Goal: Information Seeking & Learning: Learn about a topic

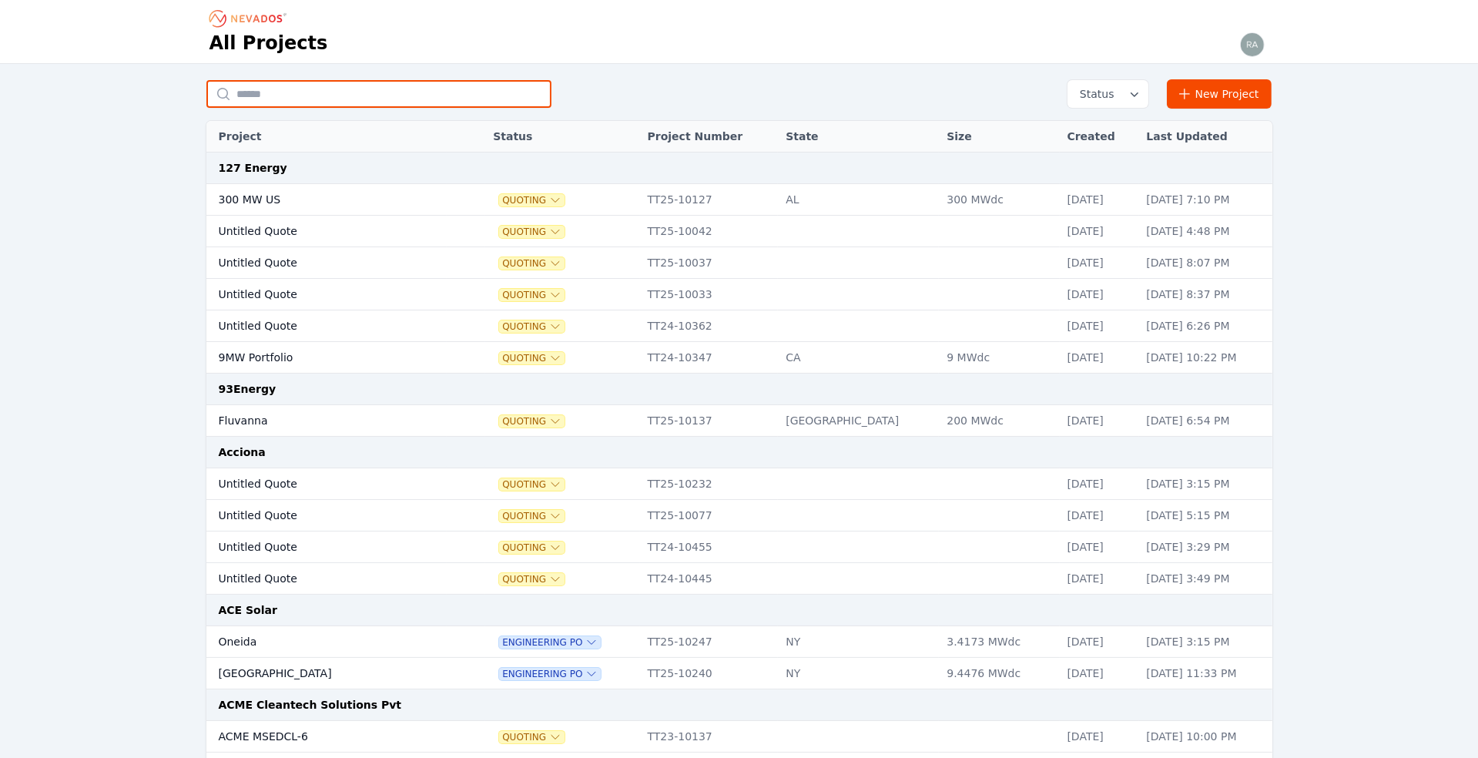
click at [281, 89] on input "text" at bounding box center [378, 94] width 345 height 28
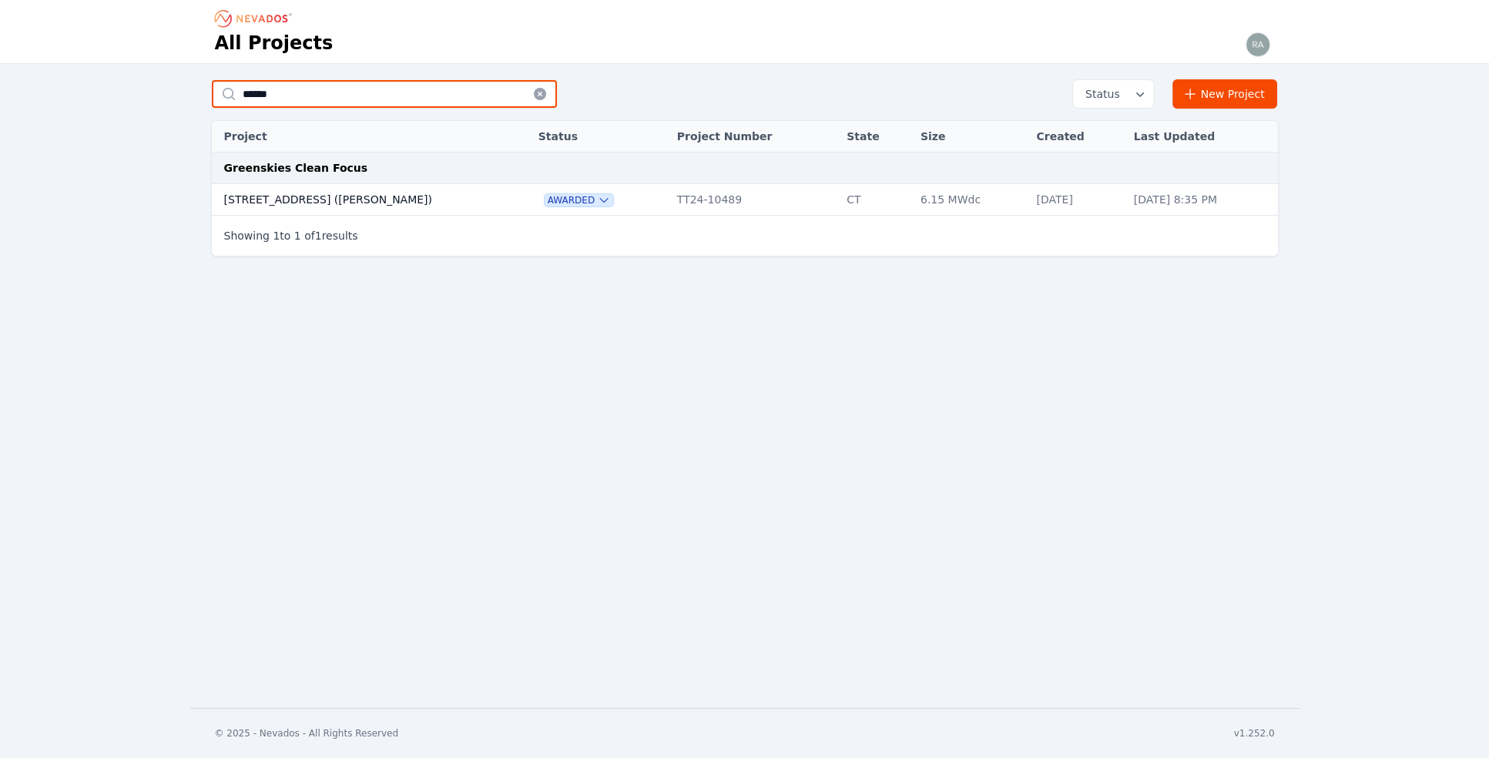
type input "******"
click at [277, 194] on td "[STREET_ADDRESS] ([PERSON_NAME])" at bounding box center [360, 200] width 296 height 32
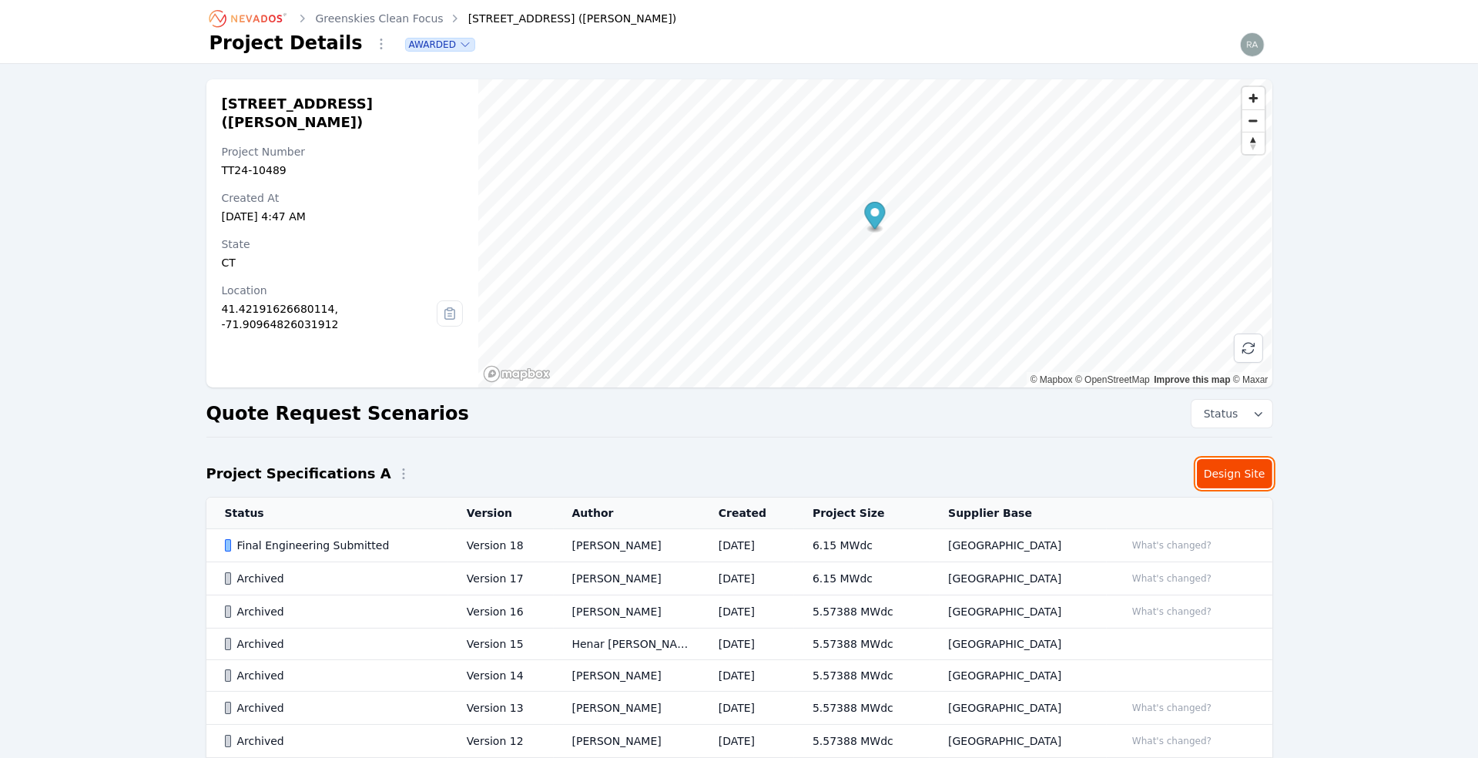
click at [1227, 475] on link "Design Site" at bounding box center [1234, 473] width 75 height 29
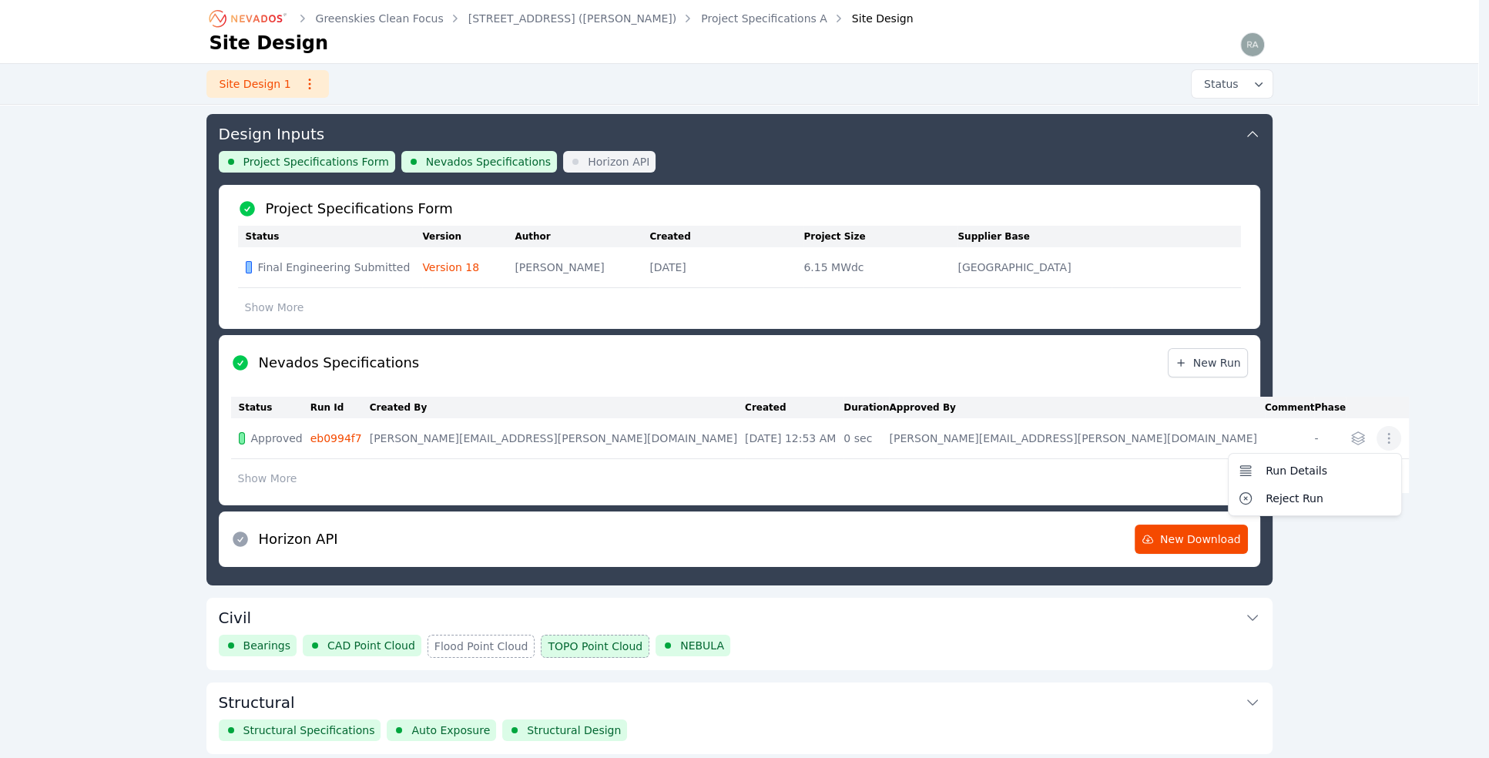
click at [1381, 445] on icon "button" at bounding box center [1388, 438] width 15 height 15
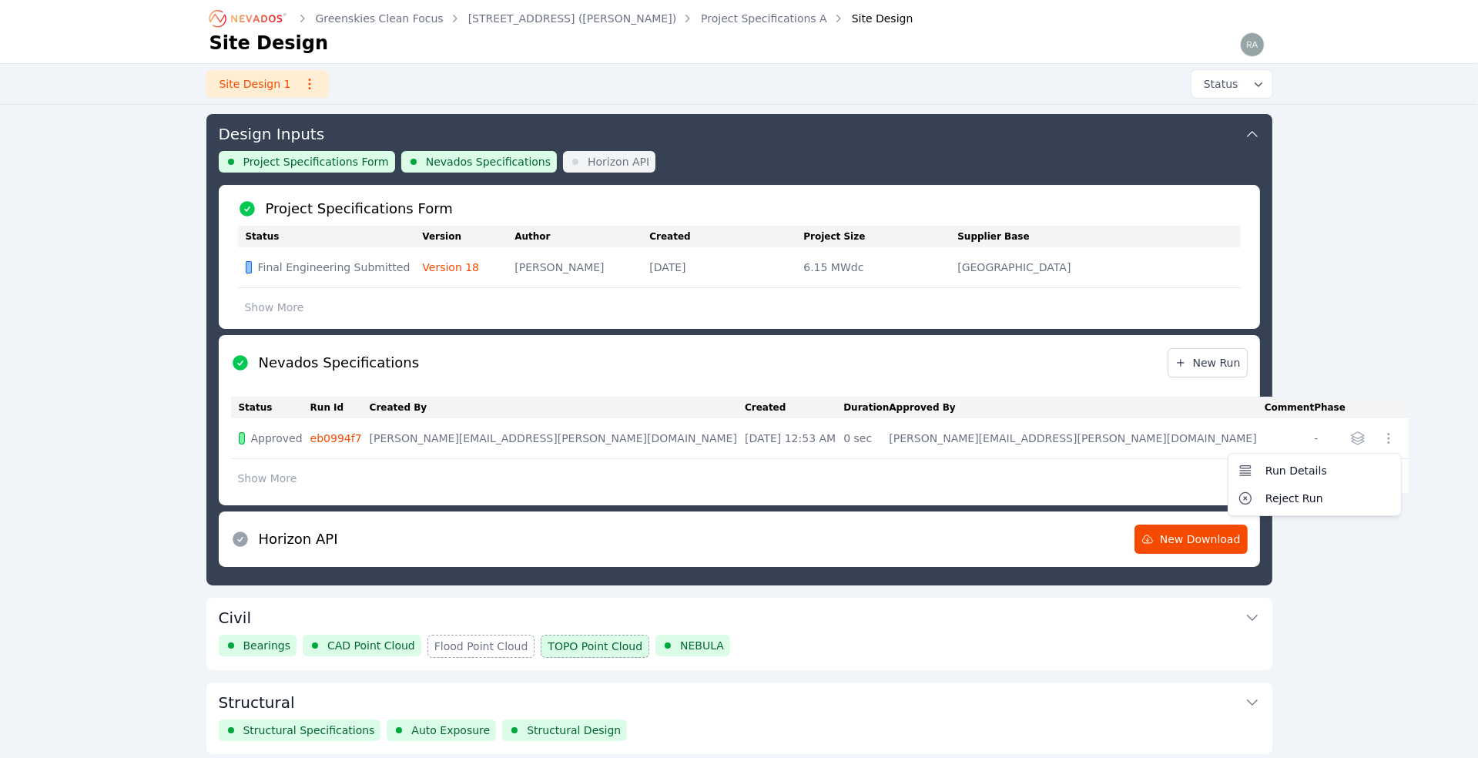
click at [1381, 445] on icon "button" at bounding box center [1388, 438] width 15 height 15
click at [315, 158] on span "Project Specifications Form" at bounding box center [316, 161] width 146 height 15
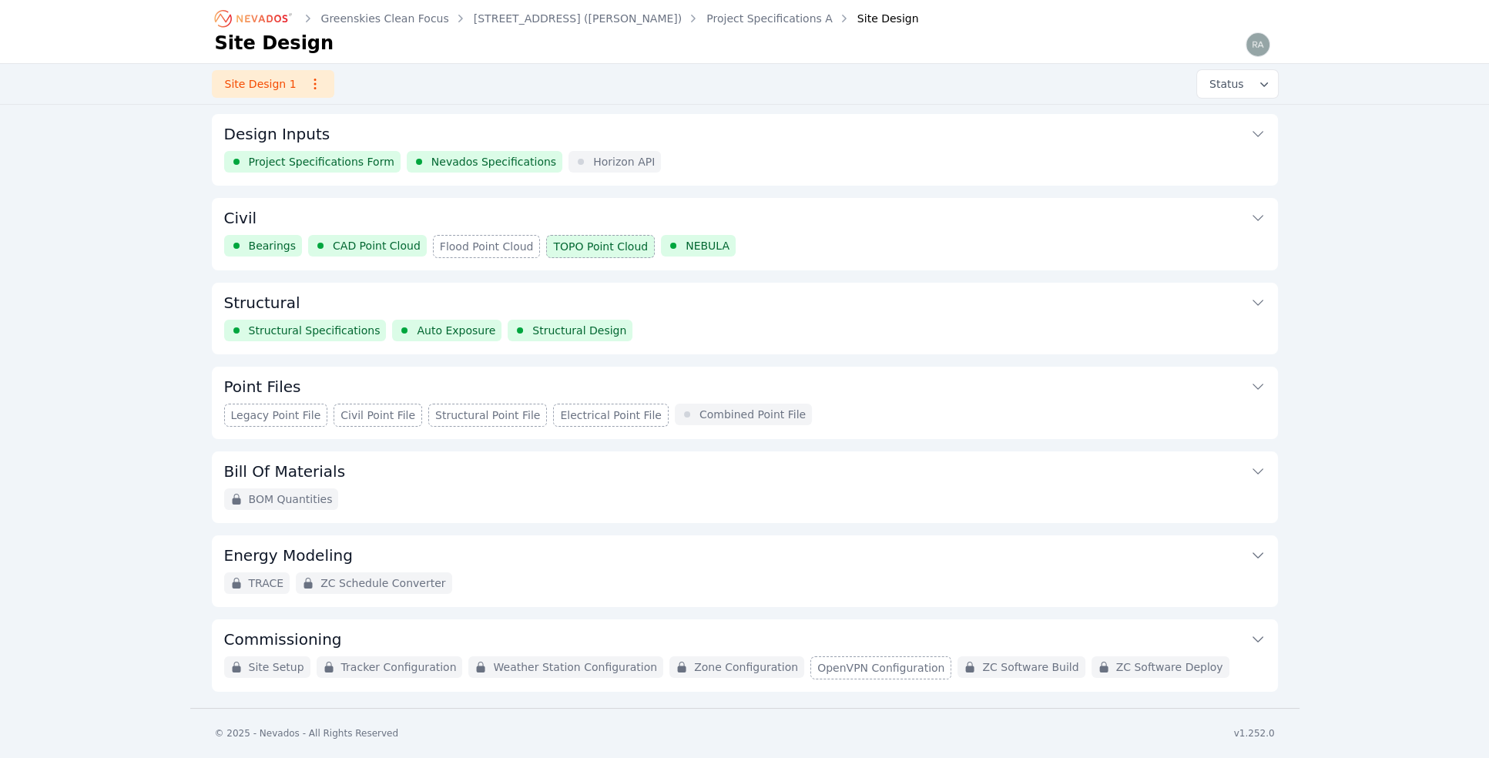
click at [309, 326] on span "Structural Specifications" at bounding box center [315, 330] width 132 height 15
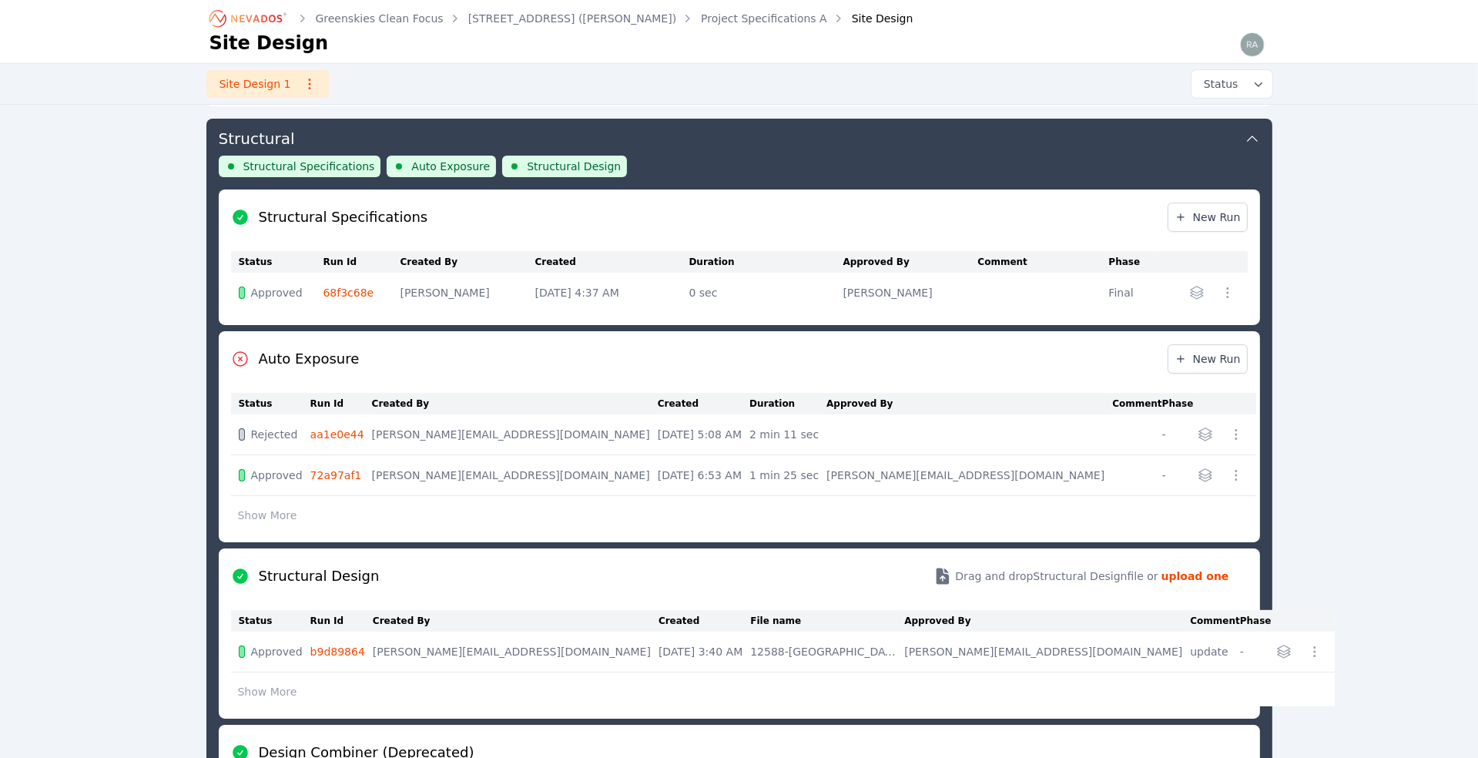
scroll to position [165, 0]
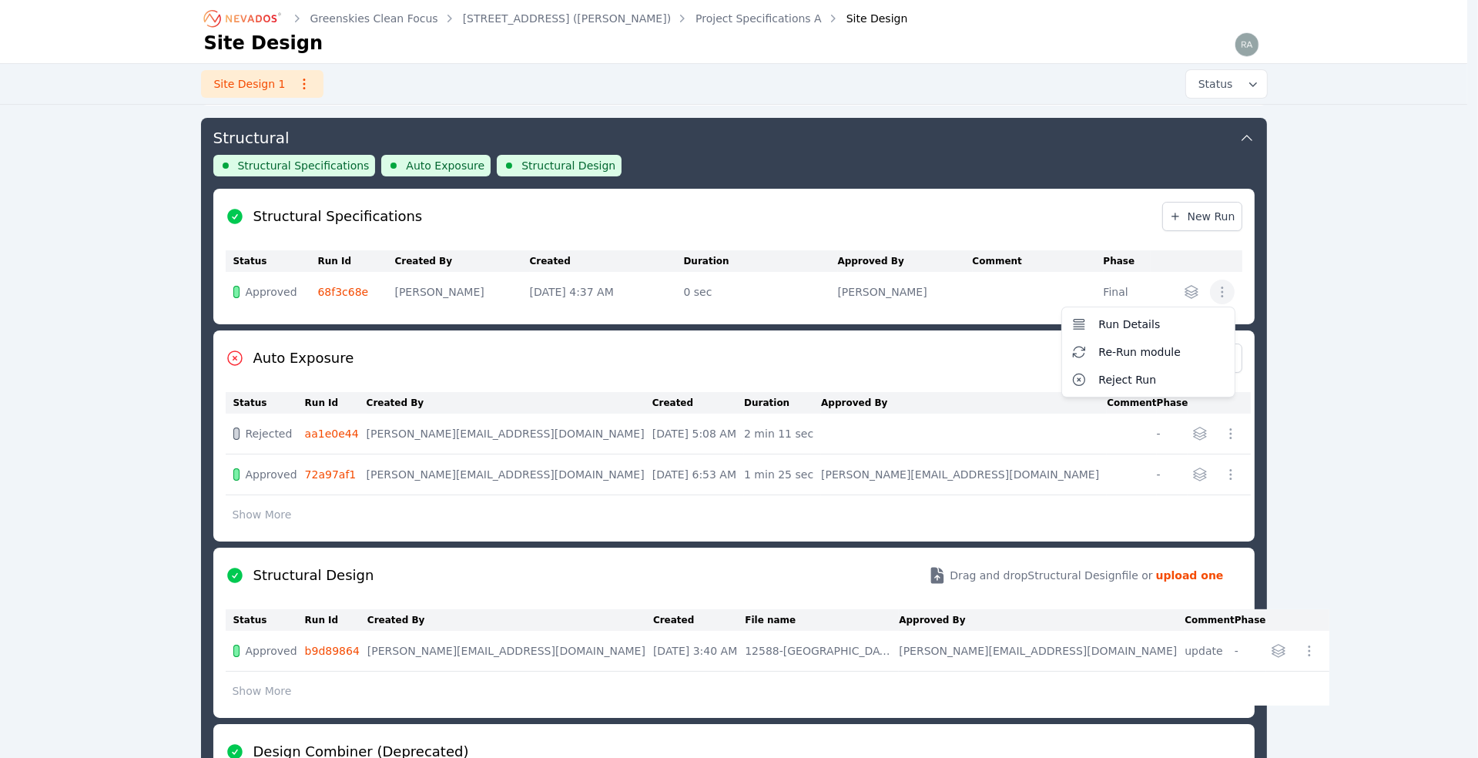
click at [1223, 286] on icon "button" at bounding box center [1222, 291] width 15 height 15
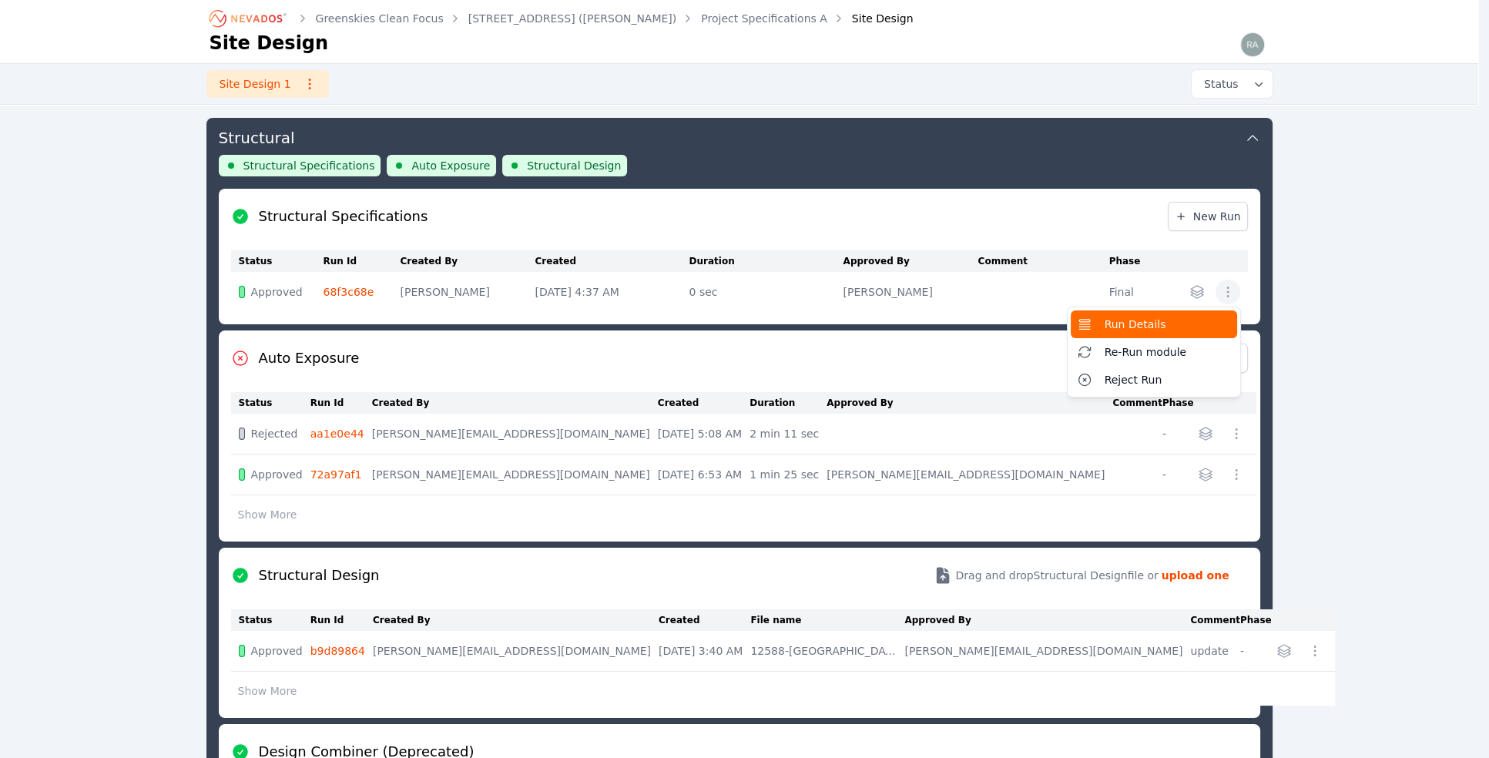
click at [1142, 324] on span "Run Details" at bounding box center [1136, 324] width 62 height 15
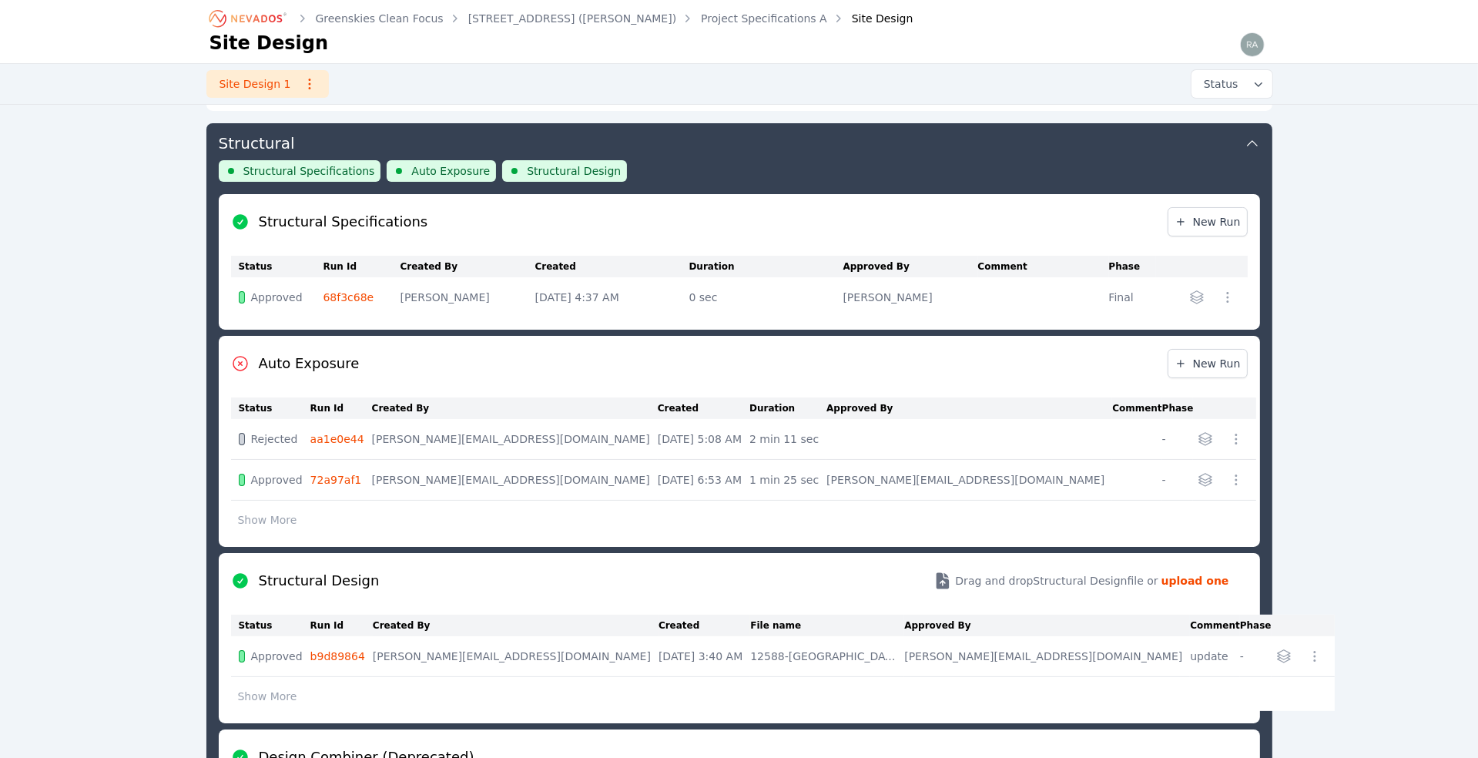
scroll to position [165, 0]
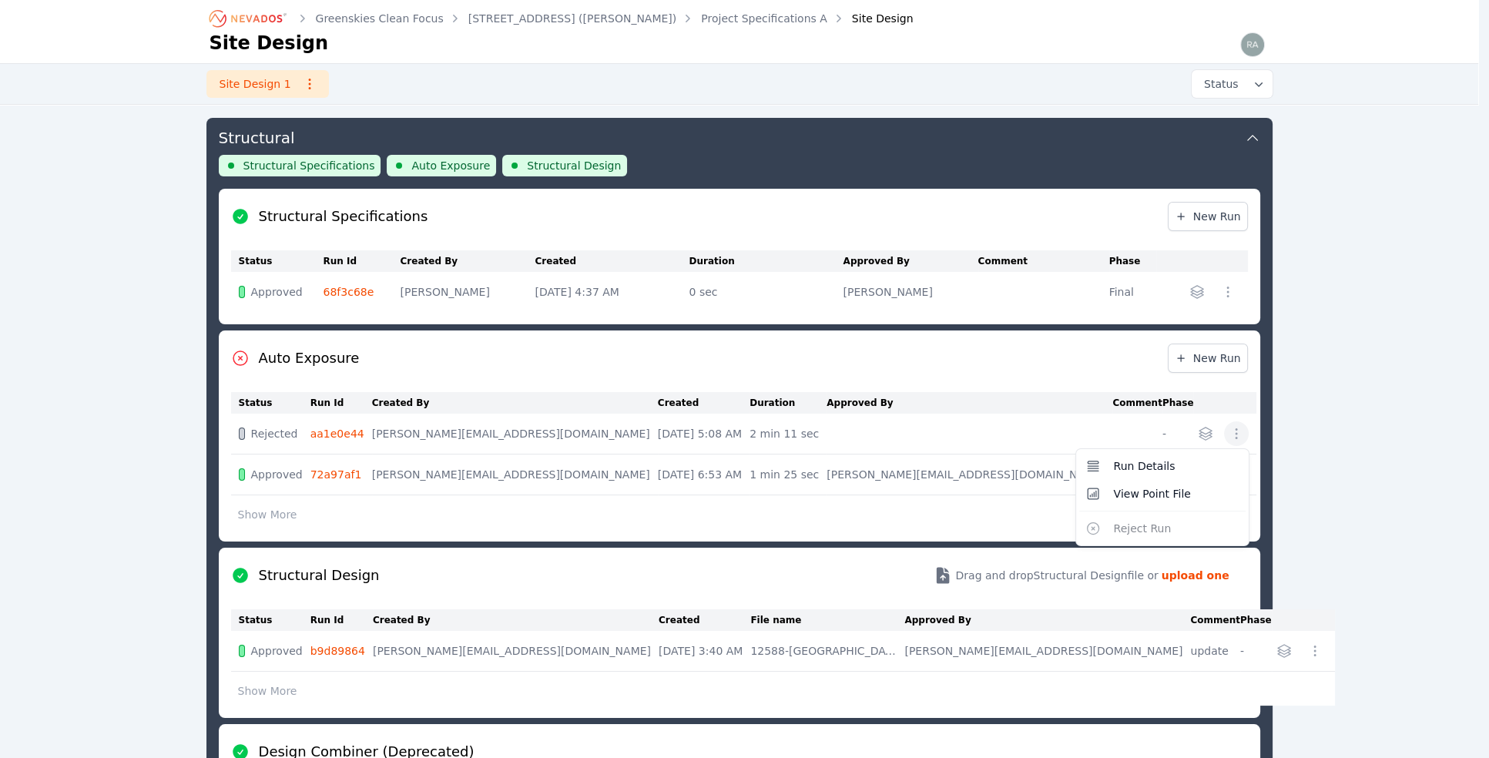
click at [1236, 431] on icon "button" at bounding box center [1237, 433] width 2 height 11
click at [1140, 490] on span "View Point File" at bounding box center [1151, 493] width 77 height 15
